Goal: Task Accomplishment & Management: Use online tool/utility

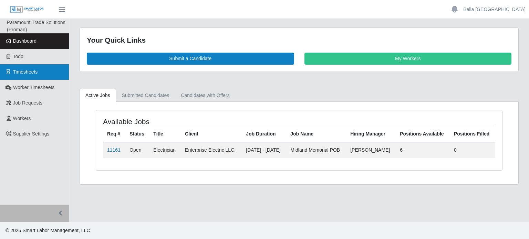
click at [29, 74] on span "Timesheets" at bounding box center [25, 72] width 25 height 6
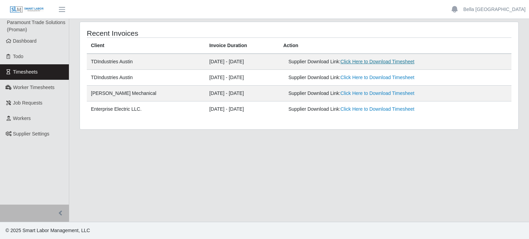
click at [400, 60] on link "Click Here to Download Timesheet" at bounding box center [377, 62] width 74 height 6
click at [516, 12] on link "Bella Poland" at bounding box center [494, 9] width 62 height 7
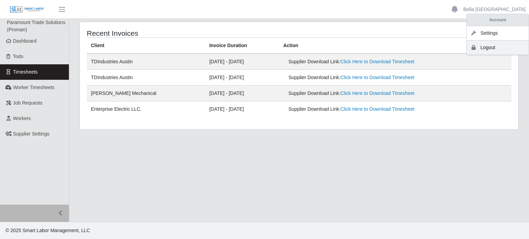
click at [502, 48] on link "Logout" at bounding box center [497, 48] width 62 height 14
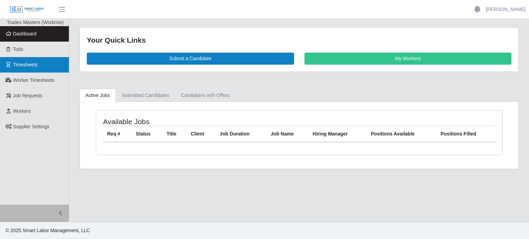
click at [30, 64] on span "Timesheets" at bounding box center [25, 65] width 25 height 6
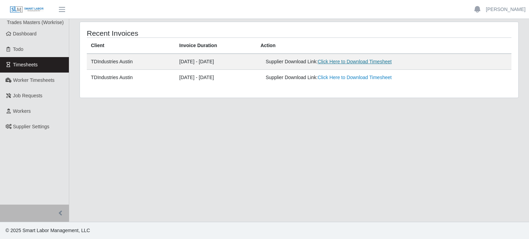
click at [351, 59] on link "Click Here to Download Timesheet" at bounding box center [354, 62] width 74 height 6
